Goal: Obtain resource: Obtain resource

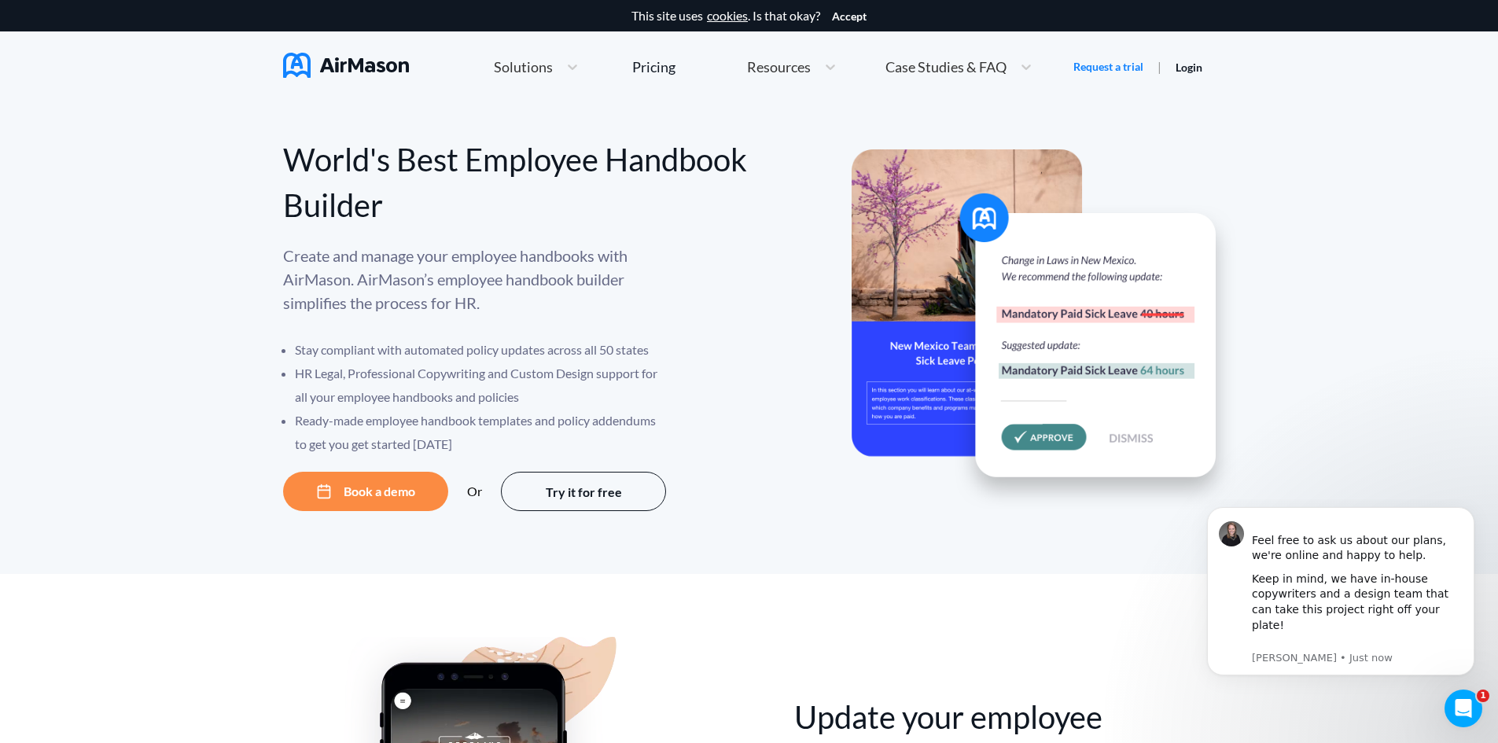
click at [399, 495] on button "Book a demo" at bounding box center [365, 491] width 165 height 39
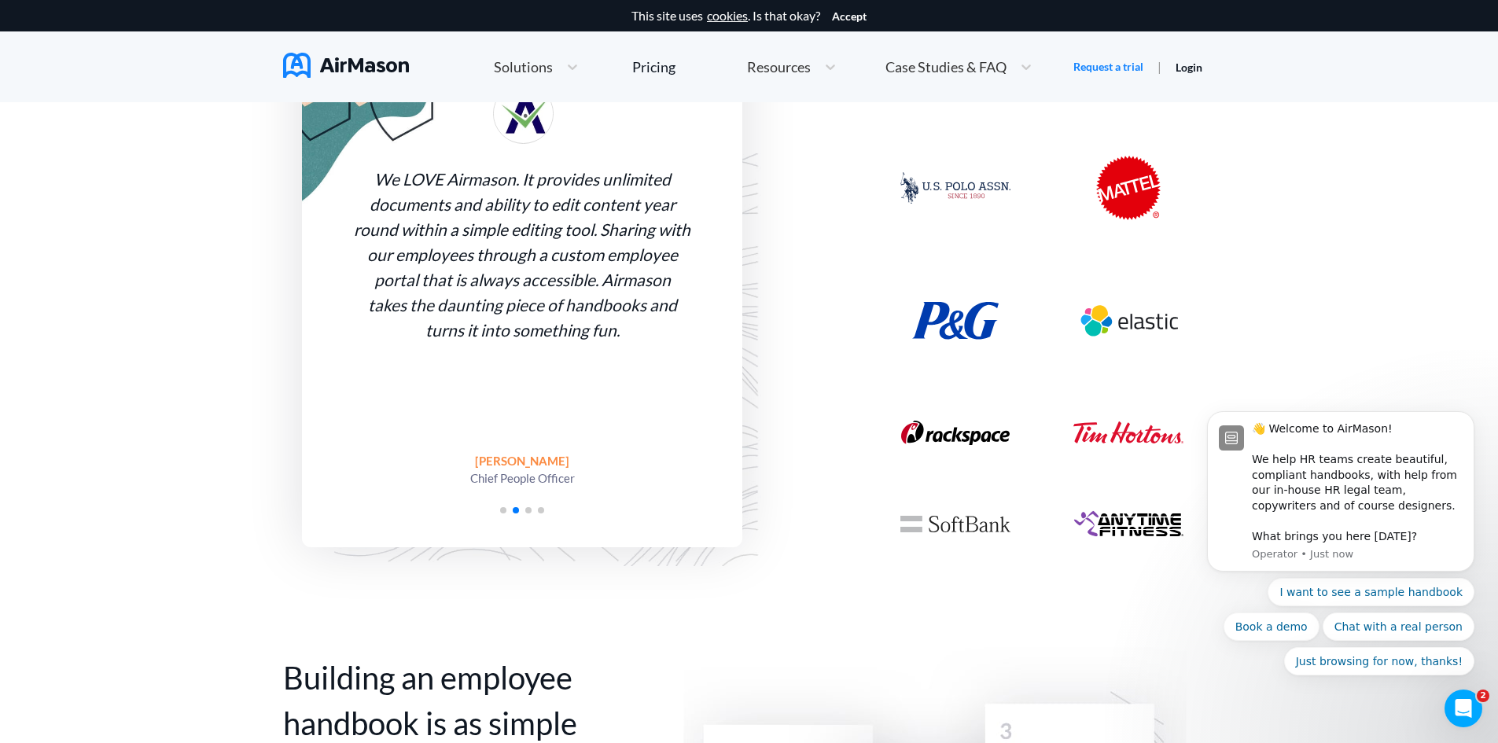
scroll to position [1651, 0]
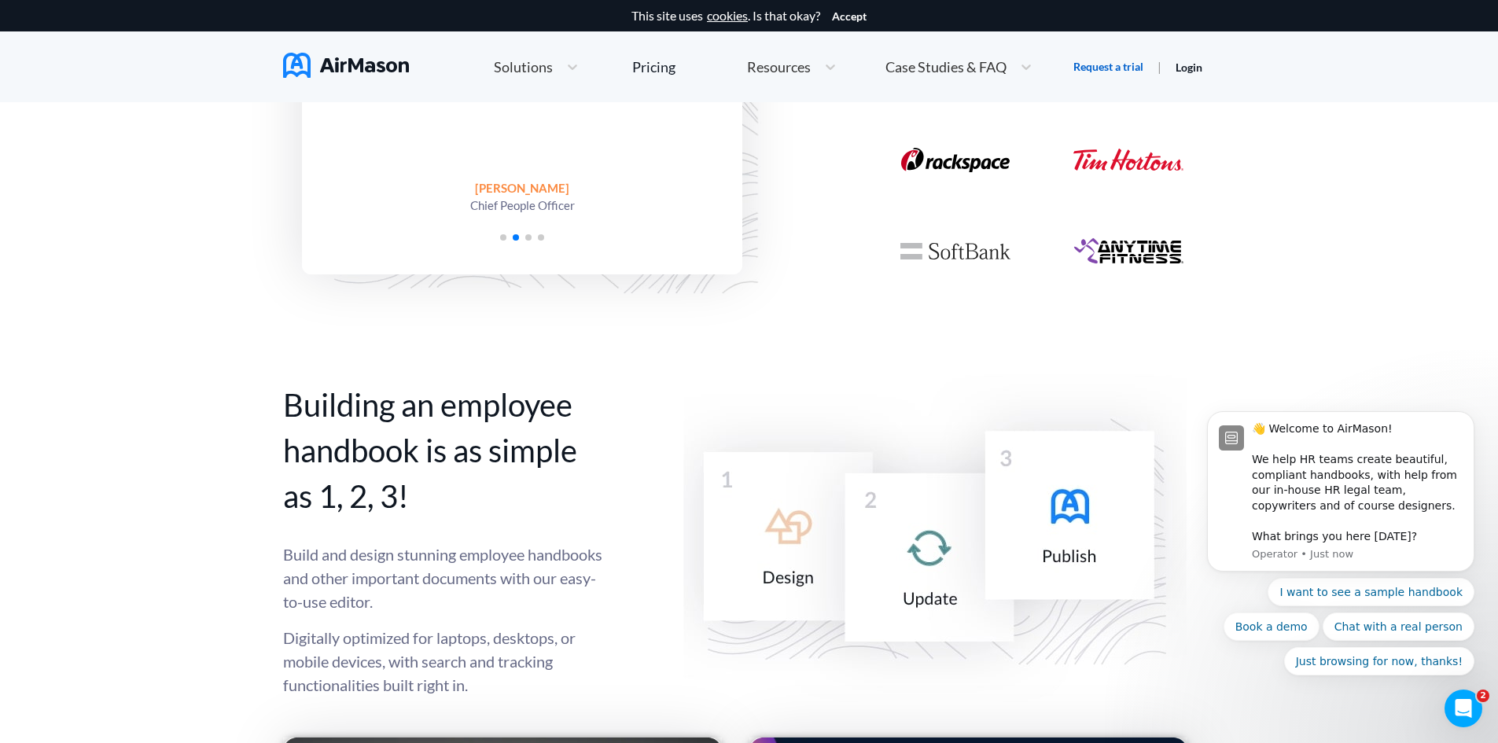
click at [1102, 64] on link "Request a trial" at bounding box center [1108, 67] width 70 height 16
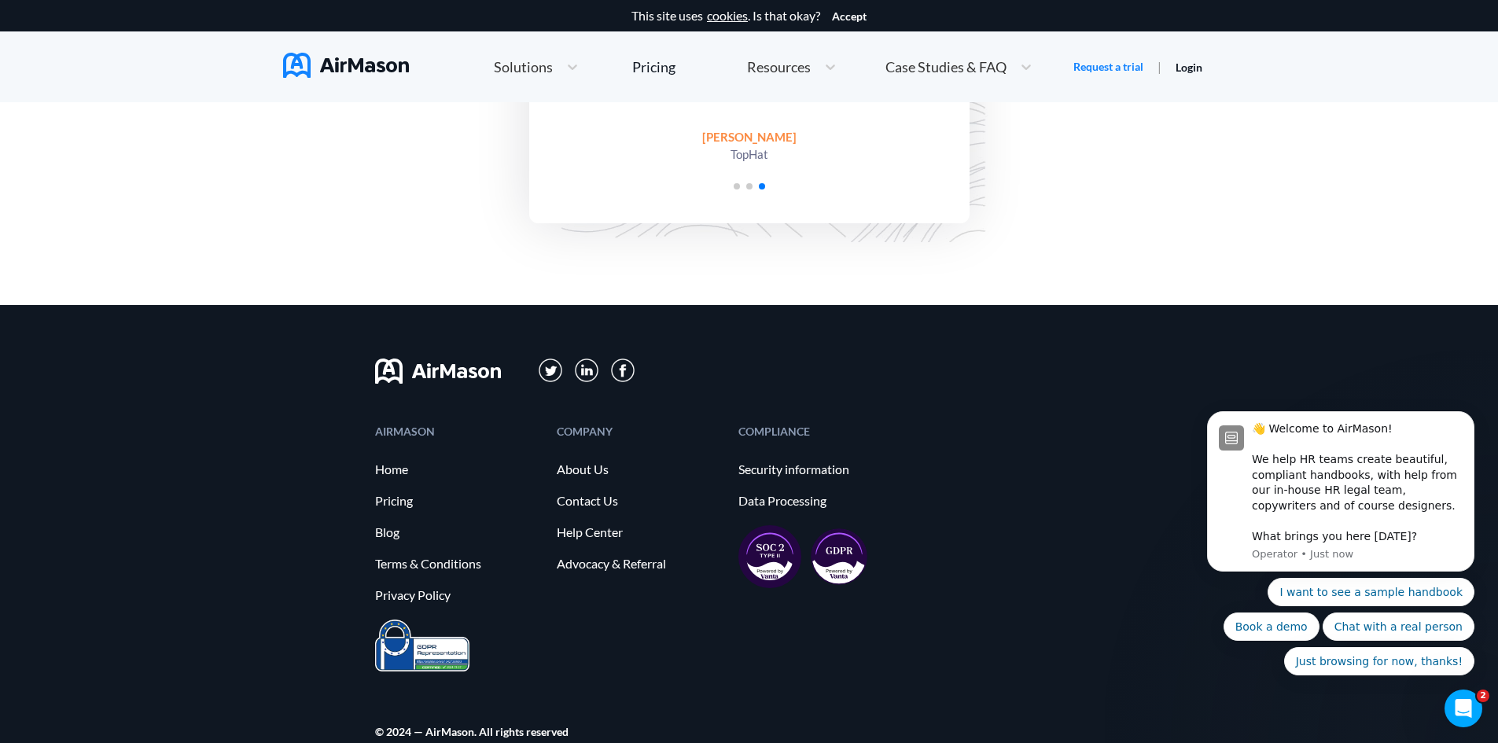
scroll to position [3807, 0]
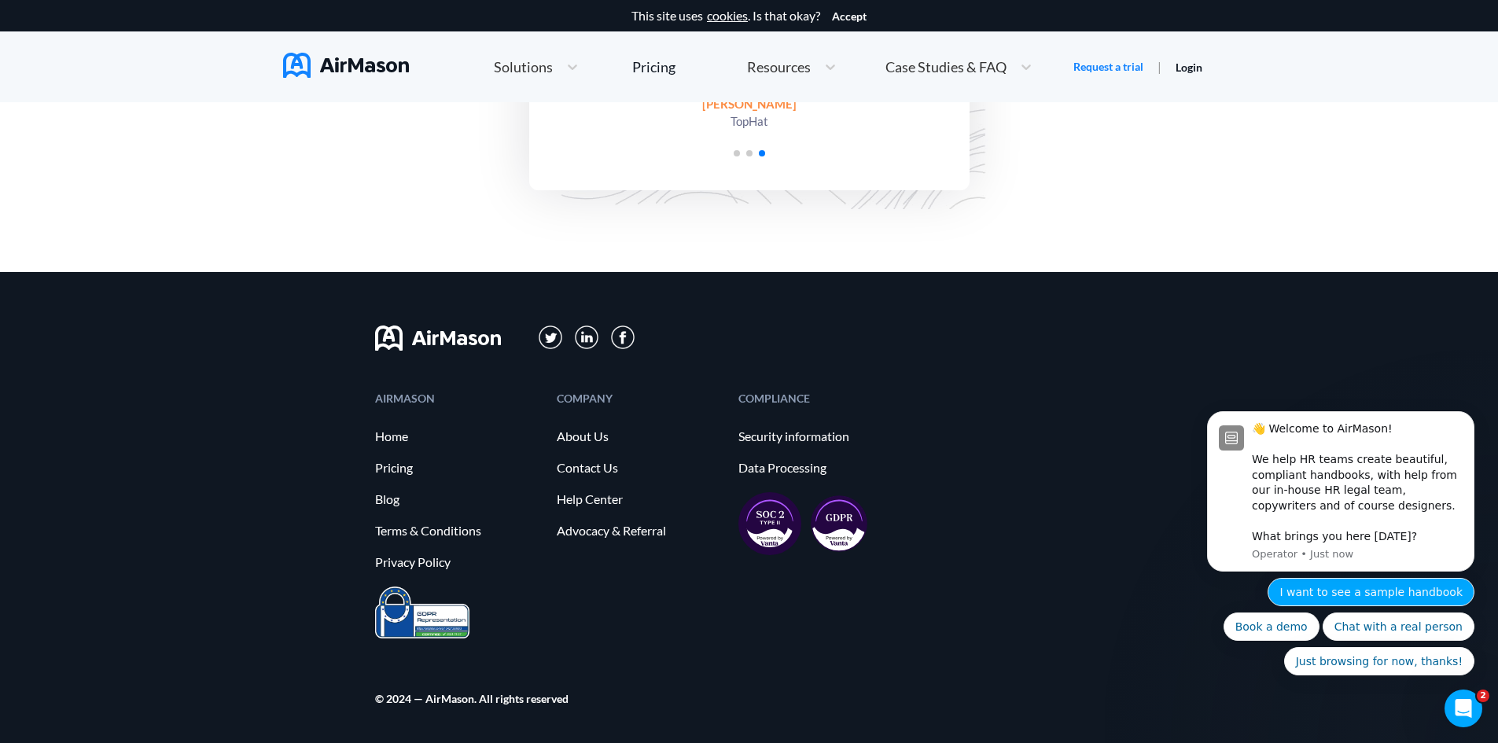
click at [1352, 583] on button "I want to see a sample handbook" at bounding box center [1370, 592] width 207 height 28
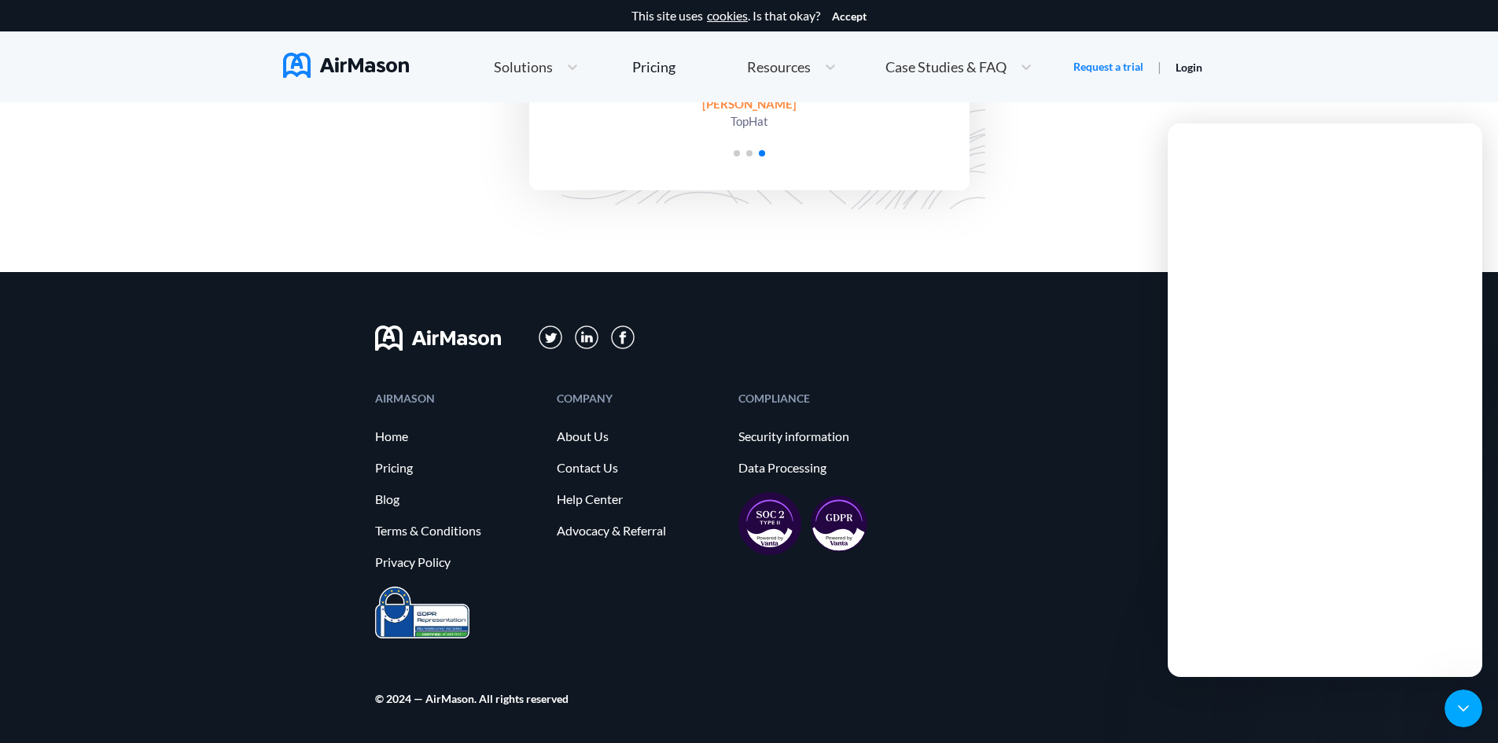
scroll to position [0, 0]
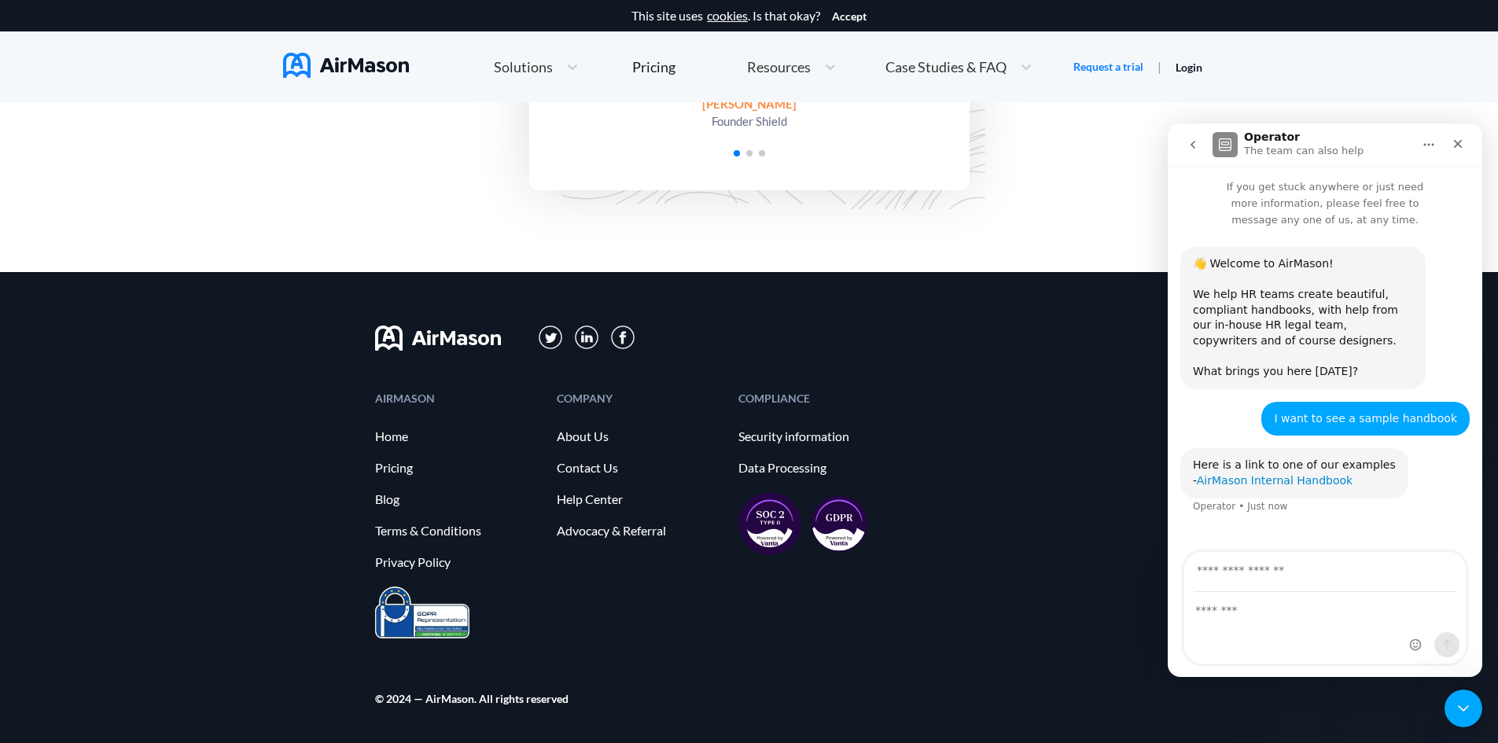
click at [1292, 474] on link "AirMason Internal Handbook" at bounding box center [1275, 480] width 156 height 13
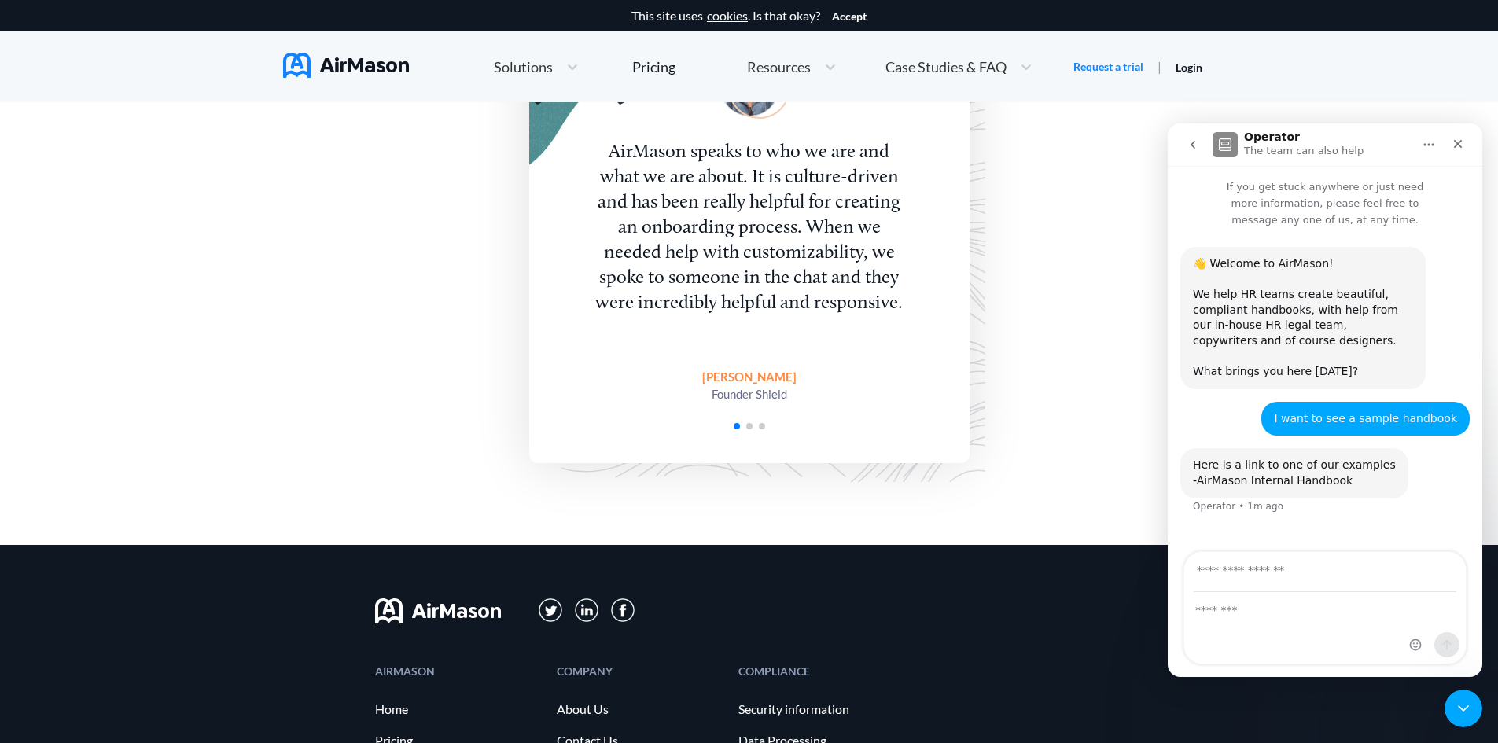
scroll to position [3492, 0]
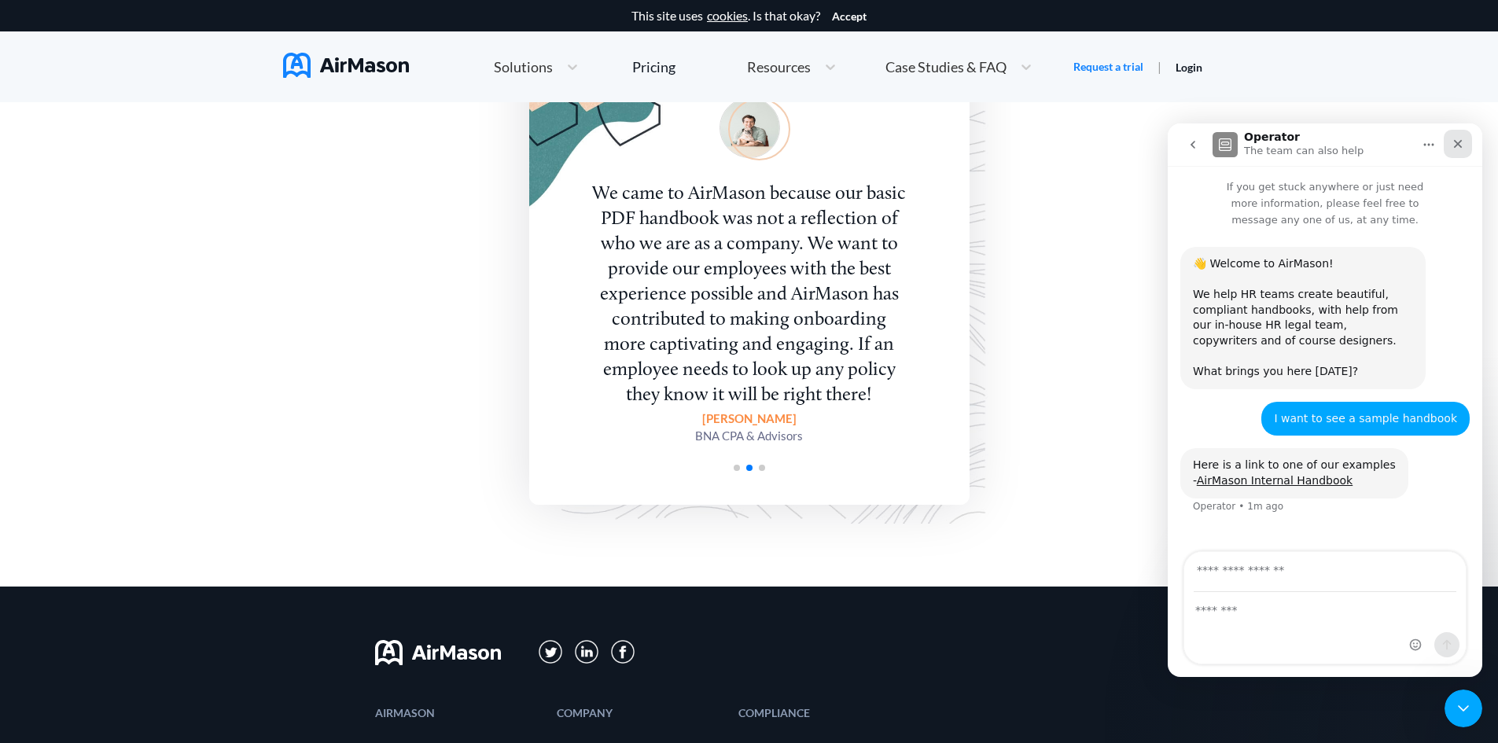
click at [1454, 138] on icon "Close" at bounding box center [1457, 144] width 13 height 13
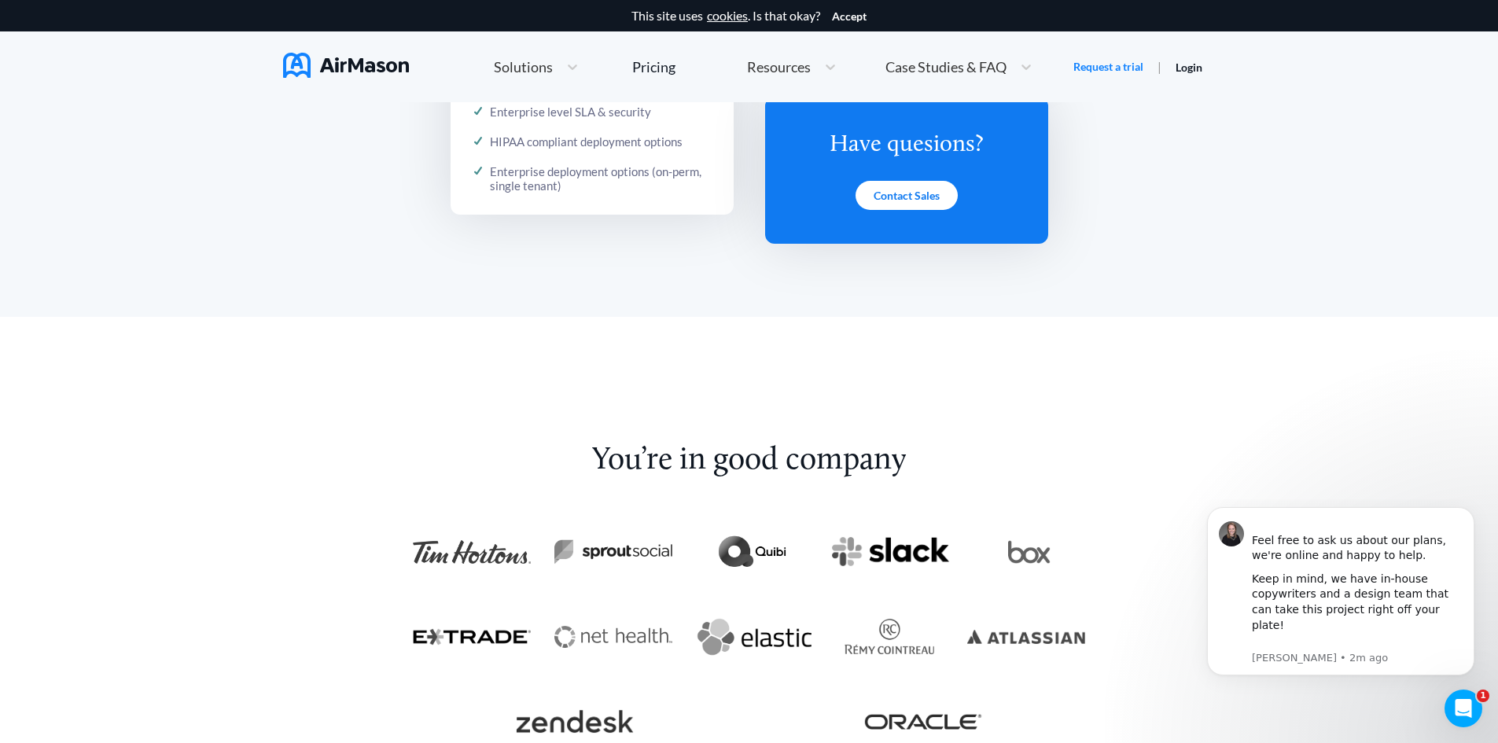
scroll to position [2549, 0]
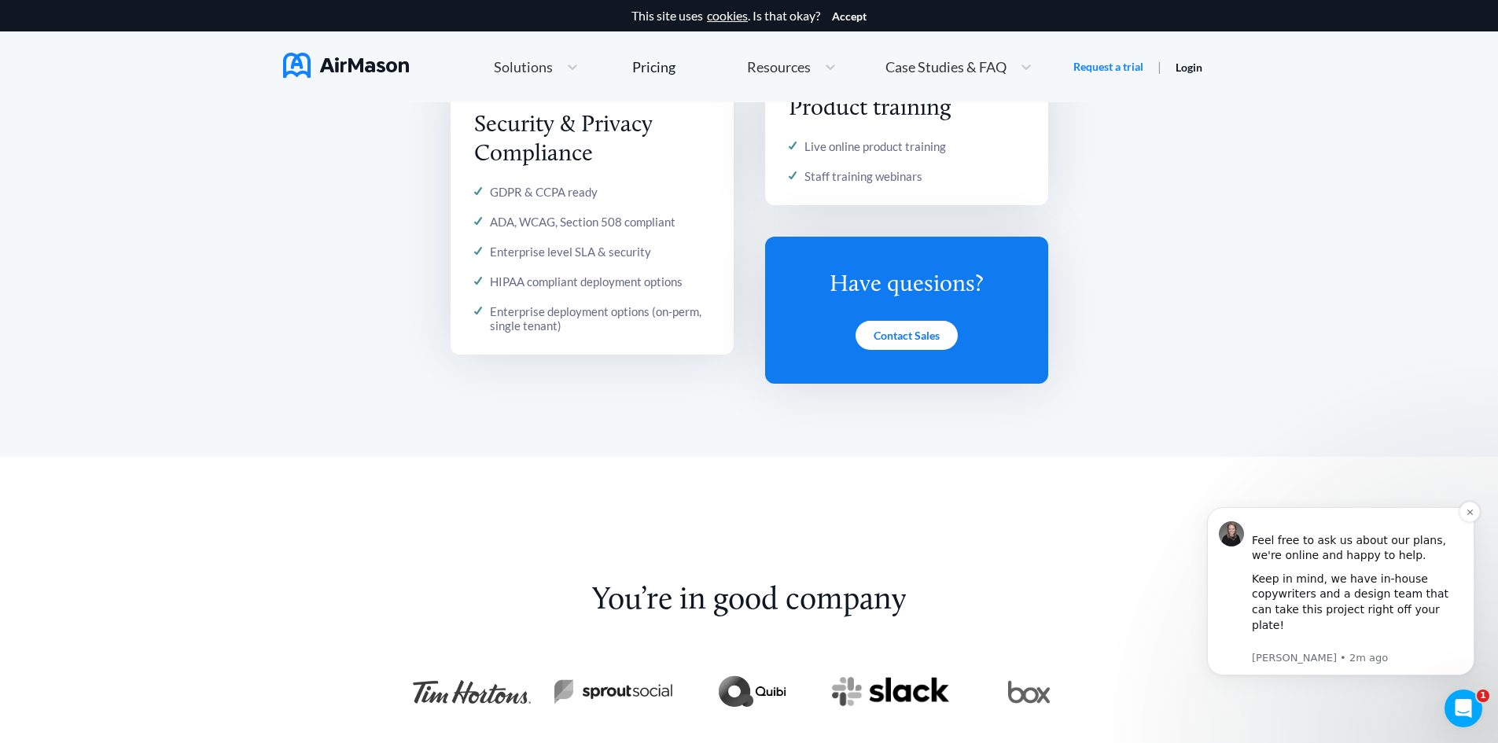
click at [1374, 564] on div "Feel free to ask us about our plans, we're online and happy to help." at bounding box center [1357, 540] width 211 height 46
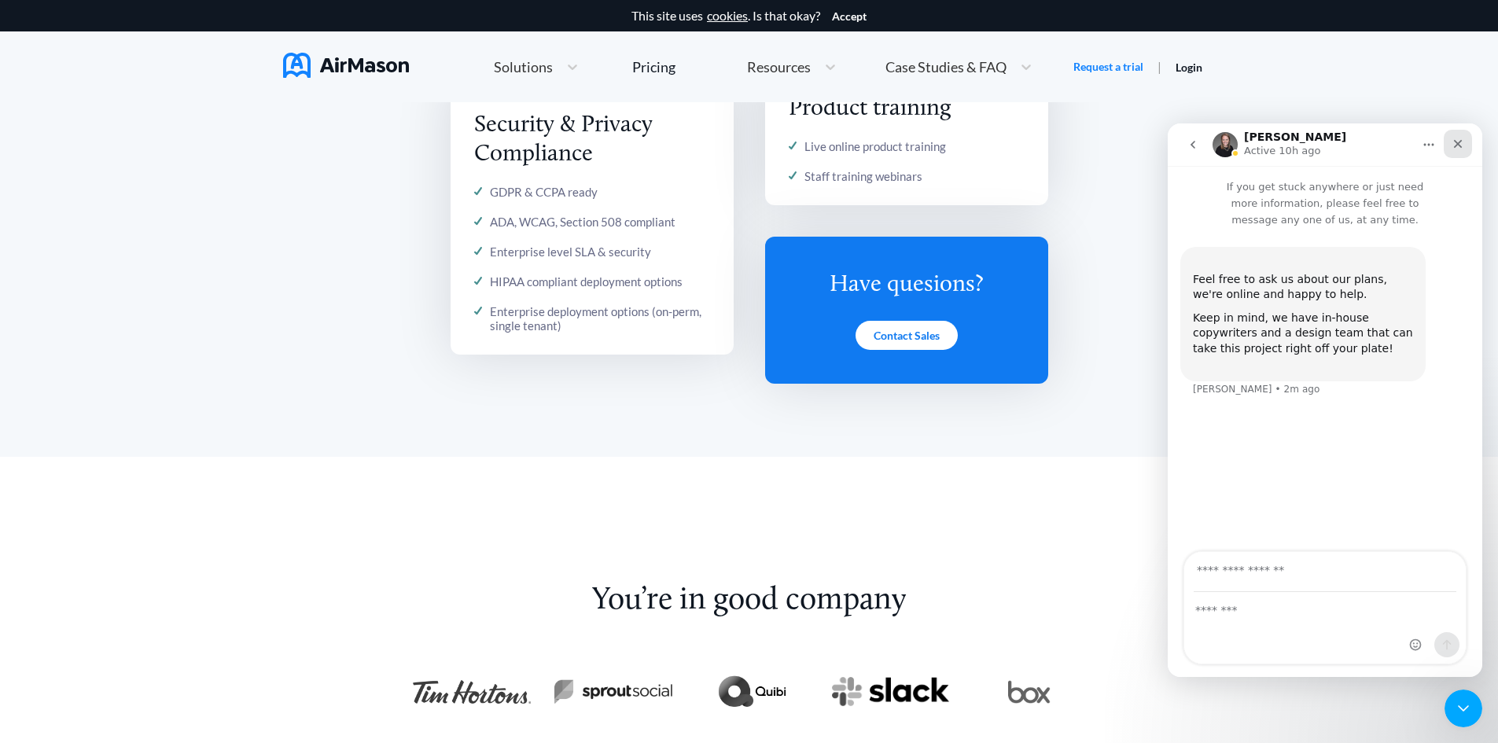
click at [1461, 141] on icon "Close" at bounding box center [1458, 144] width 9 height 9
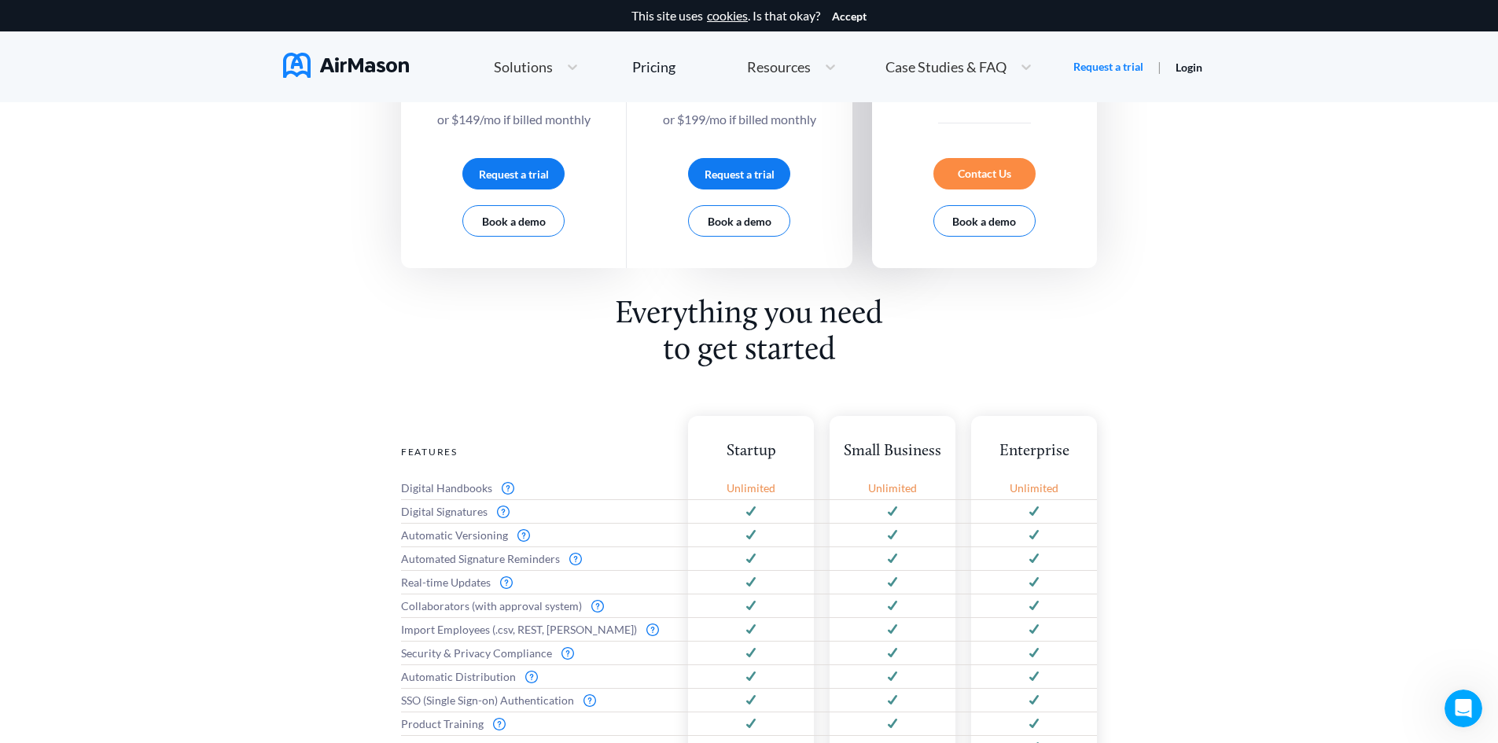
scroll to position [426, 0]
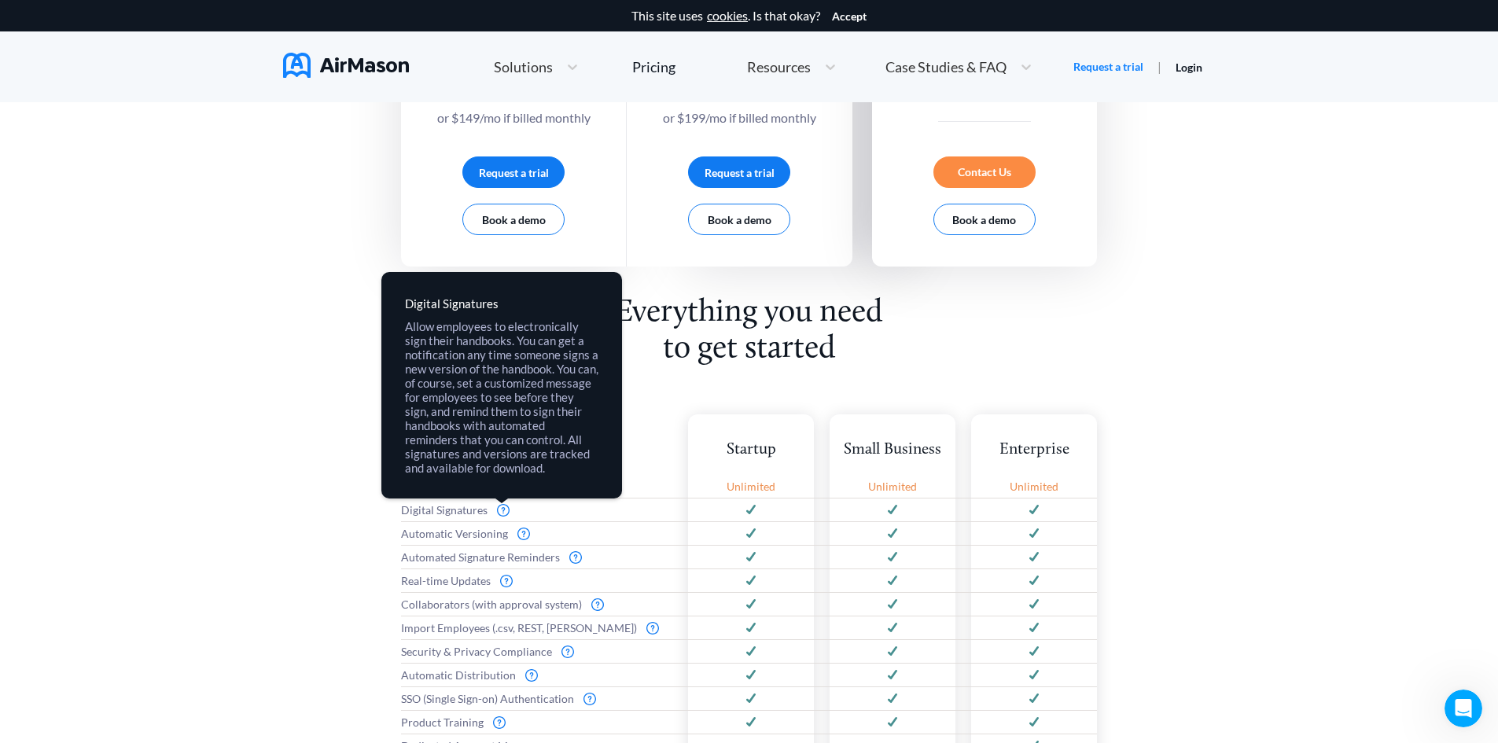
click at [500, 506] on img at bounding box center [503, 510] width 13 height 13
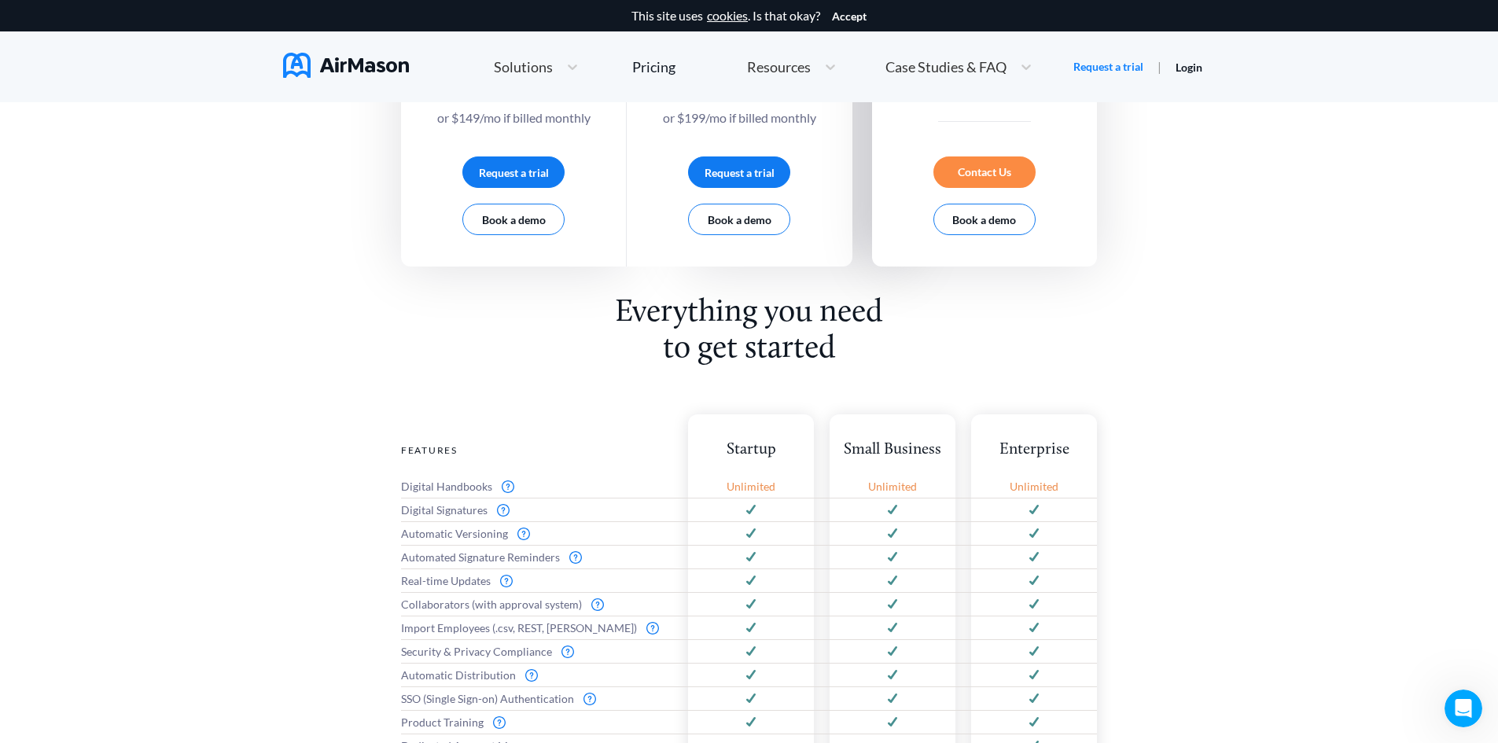
click at [474, 514] on span "Digital Signatures" at bounding box center [444, 510] width 86 height 13
click at [489, 511] on div "Digital Signatures" at bounding box center [536, 510] width 271 height 24
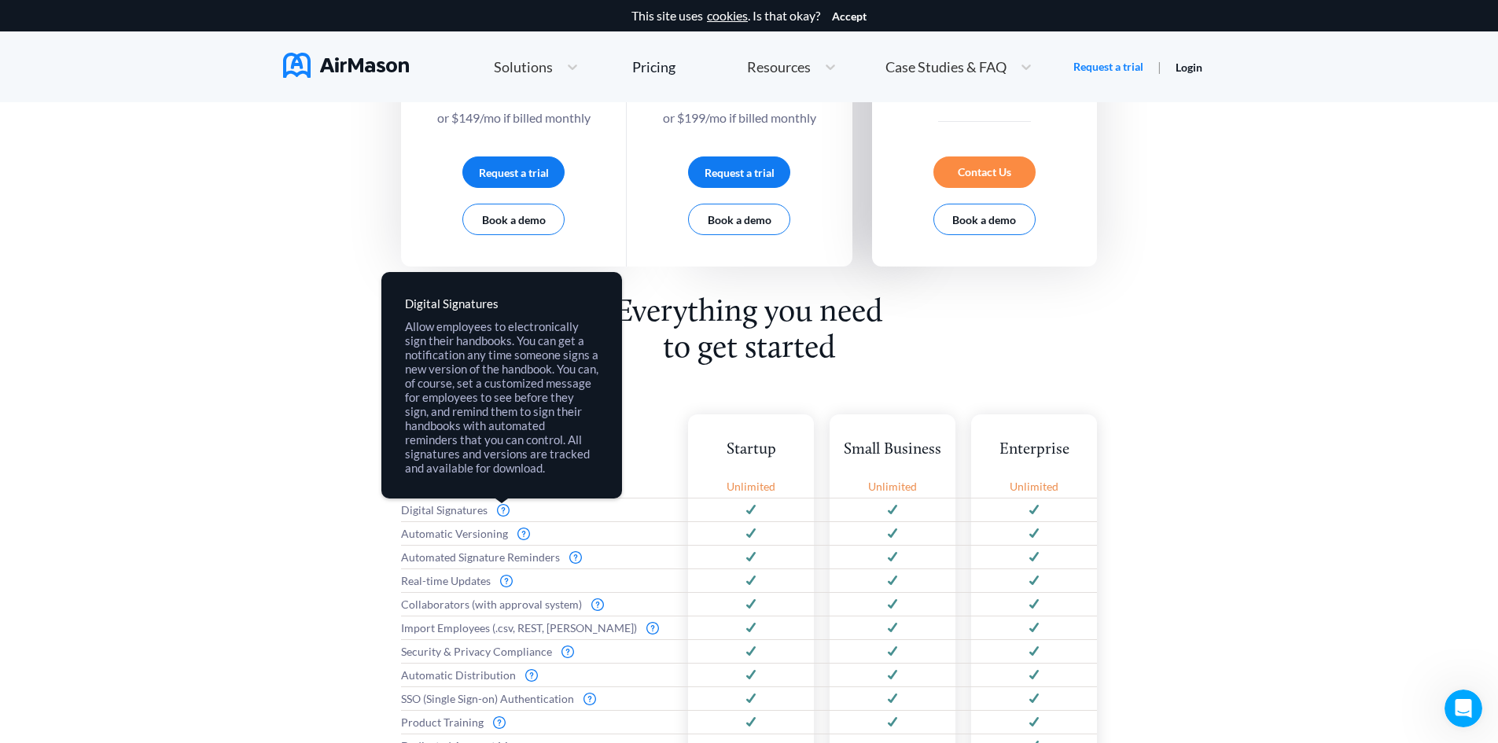
click at [500, 506] on img at bounding box center [503, 510] width 13 height 13
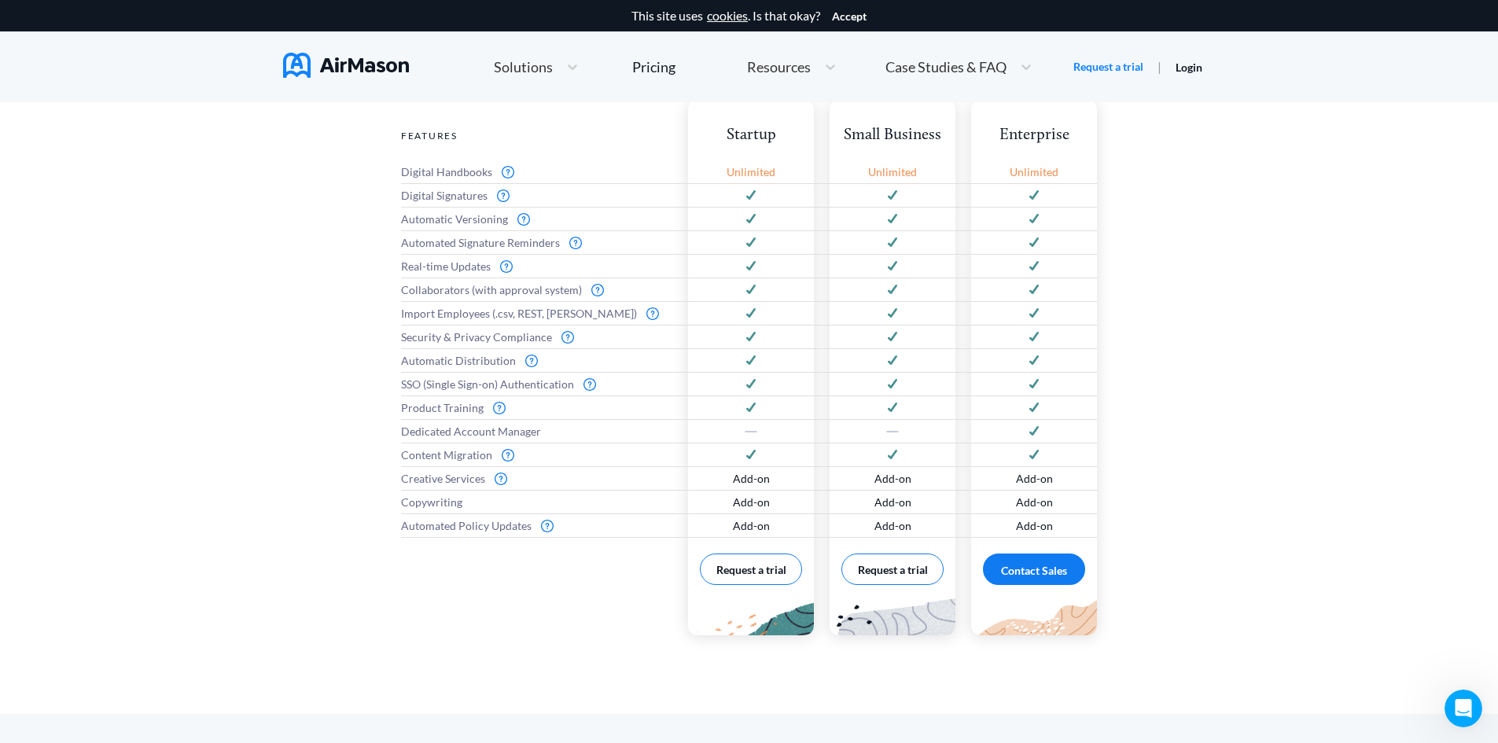
scroll to position [190, 0]
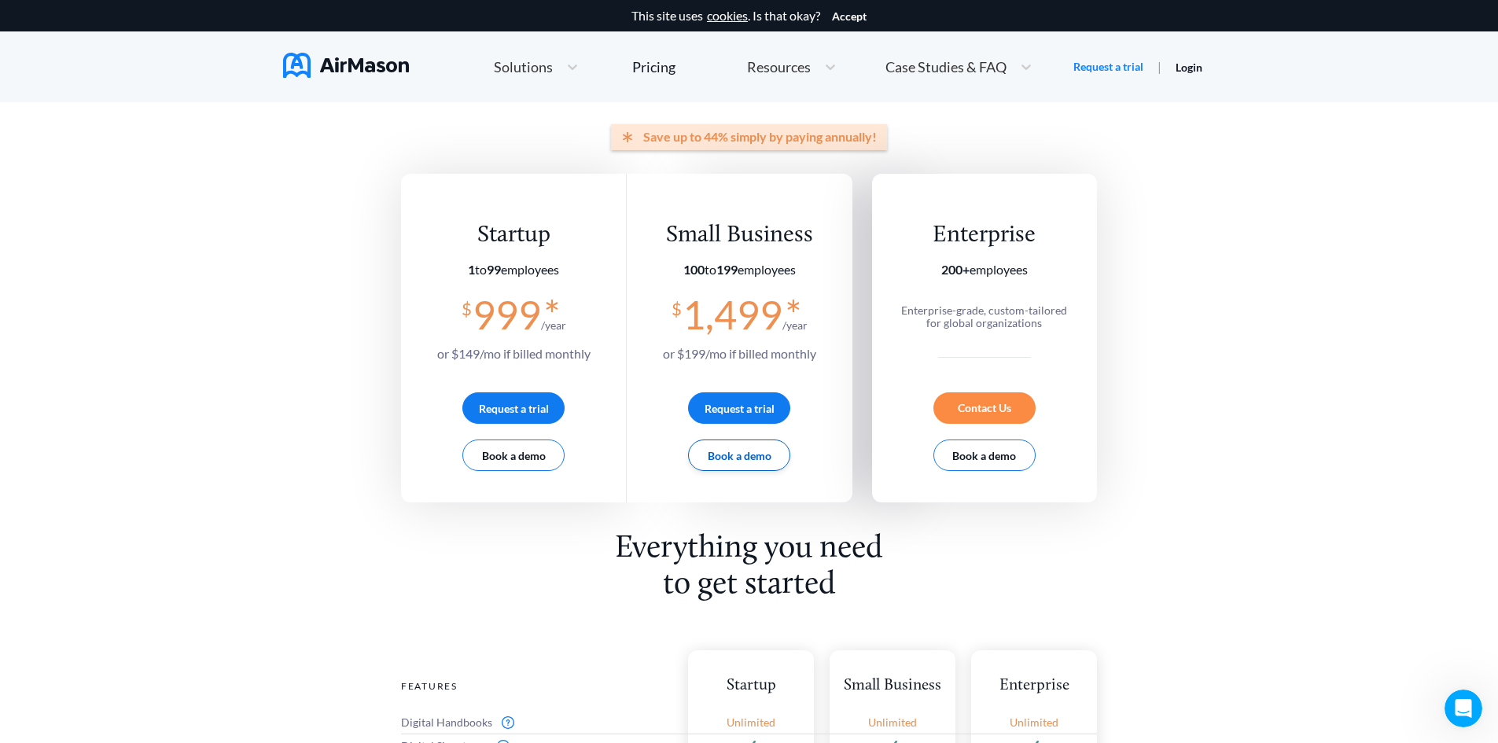
click at [783, 462] on button "Book a demo" at bounding box center [739, 455] width 102 height 31
click at [1459, 701] on icon "Open Intercom Messenger" at bounding box center [1461, 706] width 26 height 26
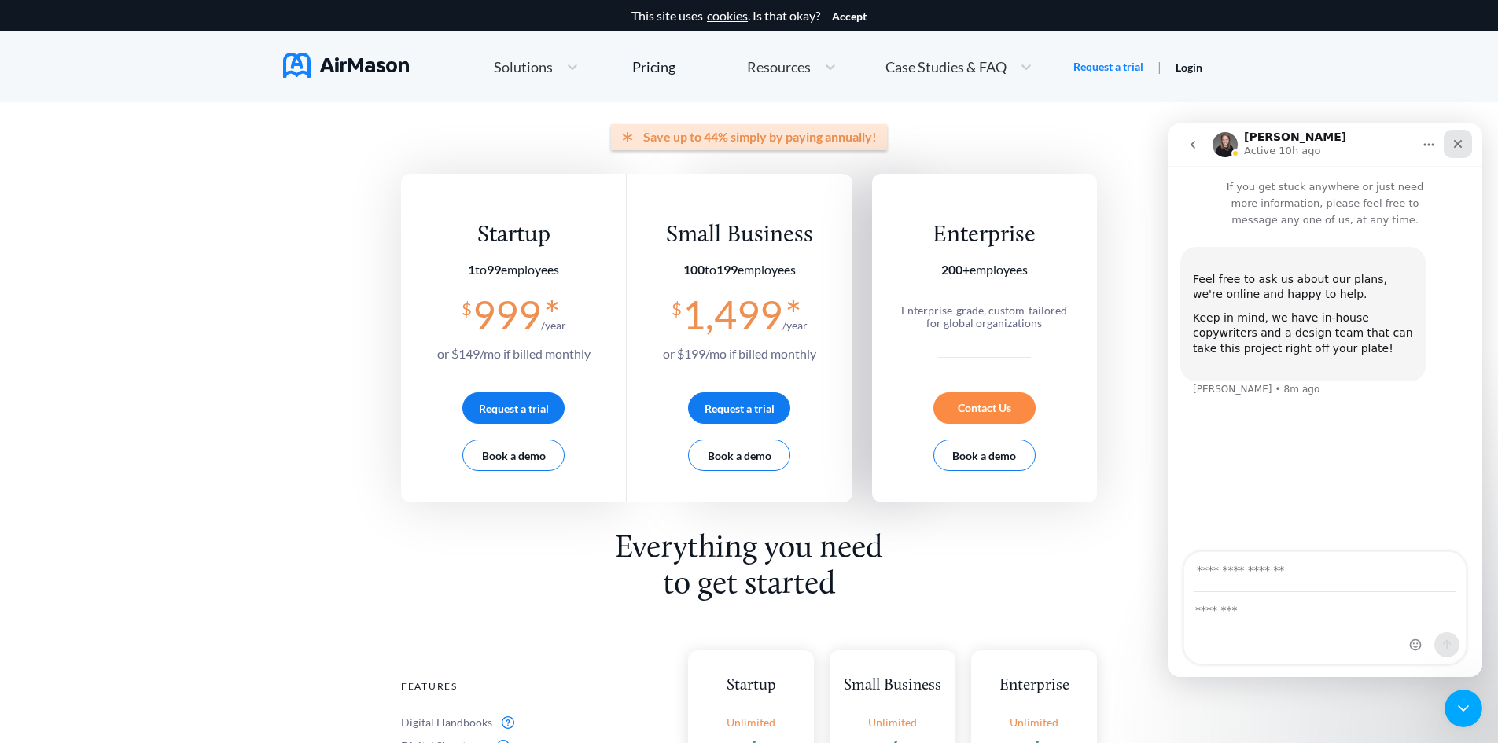
click at [1456, 151] on div "Close" at bounding box center [1458, 144] width 28 height 28
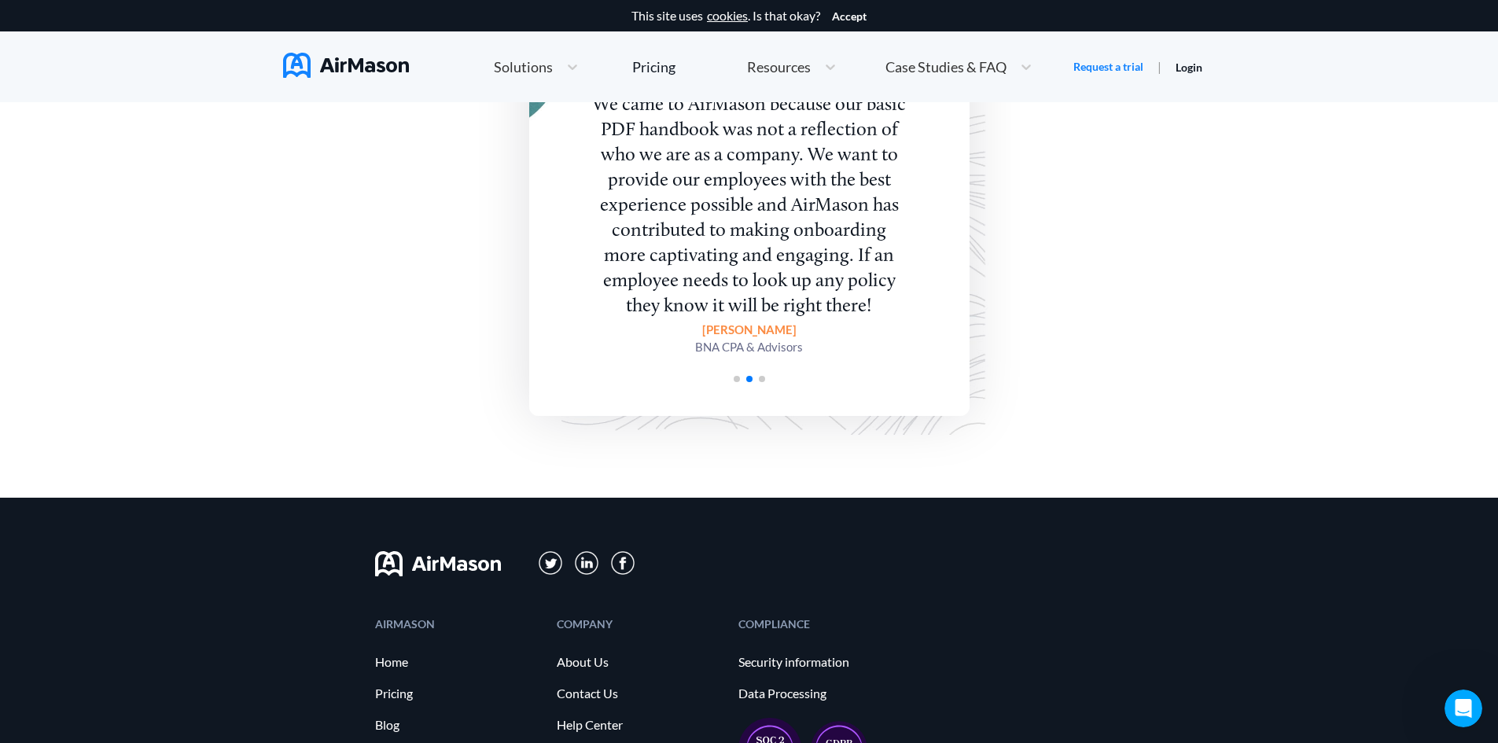
scroll to position [3381, 0]
